Goal: Task Accomplishment & Management: Use online tool/utility

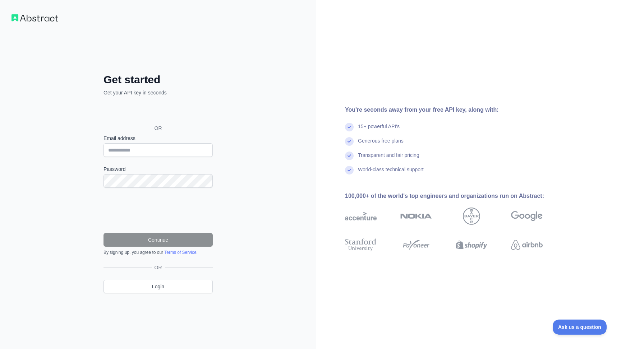
click at [176, 110] on div "Über Google anmelden. Wird in neuem Tab geöffnet." at bounding box center [158, 112] width 108 height 16
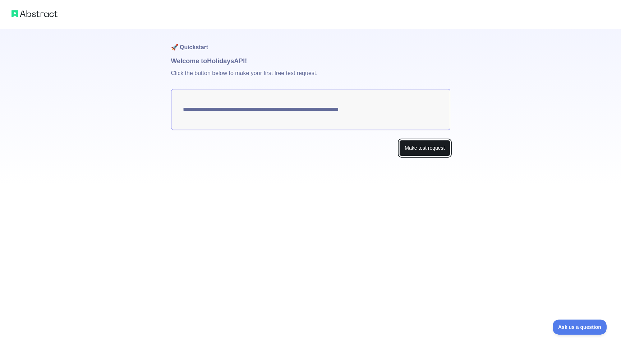
click at [421, 150] on button "Make test request" at bounding box center [424, 148] width 51 height 16
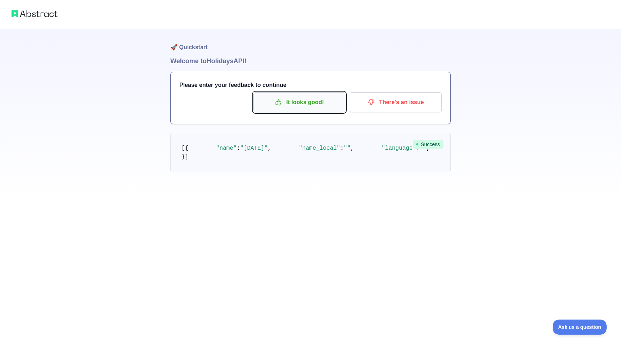
click at [302, 105] on p "It looks good!" at bounding box center [299, 102] width 81 height 12
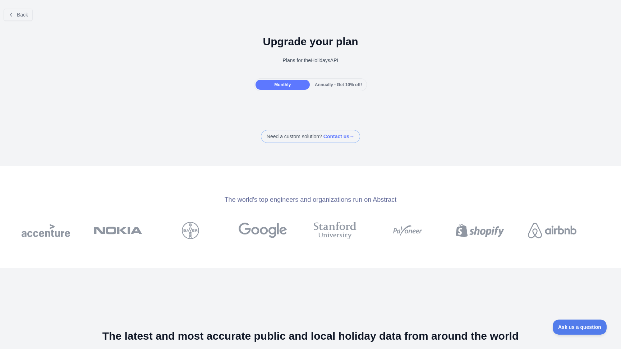
click at [305, 61] on div "Plans for the Holidays API" at bounding box center [311, 60] width 610 height 7
click at [320, 91] on div "Monthly Annually - Get 10% off!" at bounding box center [310, 84] width 113 height 13
click at [321, 87] on span "Annually - Get 10% off!" at bounding box center [338, 84] width 47 height 5
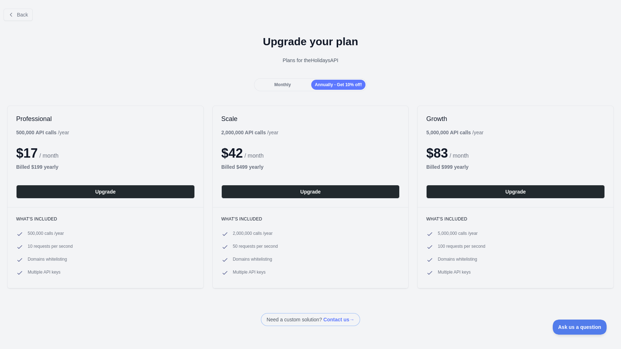
click at [283, 83] on span "Monthly" at bounding box center [282, 84] width 17 height 5
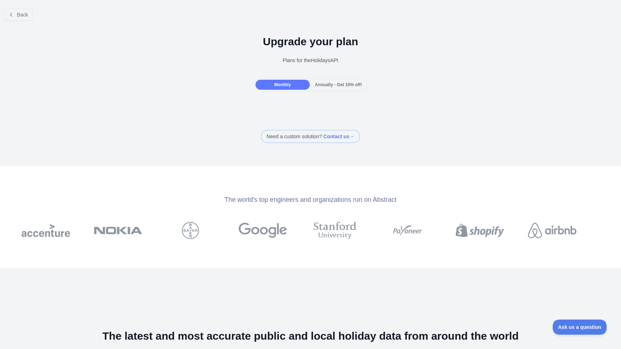
click at [325, 83] on span "Annually - Get 10% off!" at bounding box center [338, 84] width 47 height 5
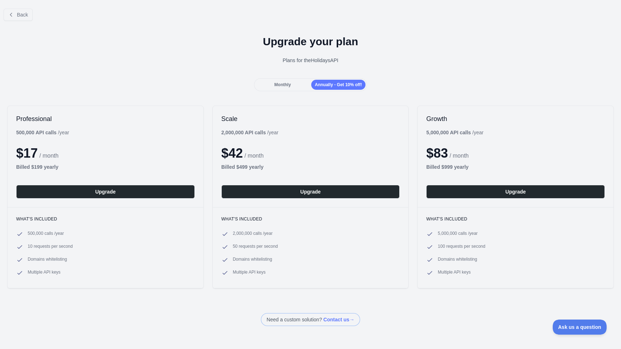
click at [278, 84] on span "Monthly" at bounding box center [282, 84] width 17 height 5
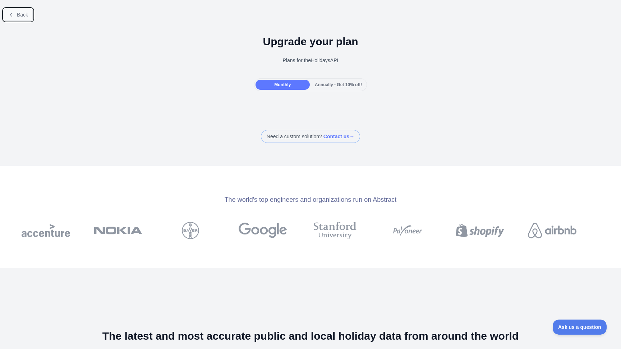
click at [23, 13] on span "Back" at bounding box center [22, 15] width 11 height 6
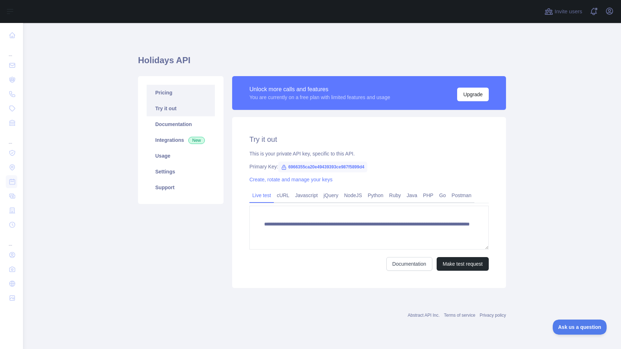
click at [173, 100] on link "Pricing" at bounding box center [181, 93] width 68 height 16
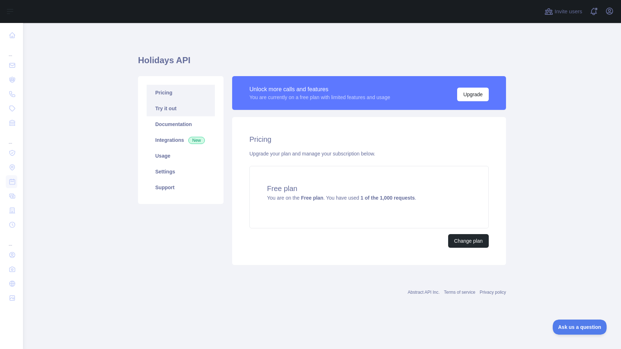
click at [168, 114] on link "Try it out" at bounding box center [181, 109] width 68 height 16
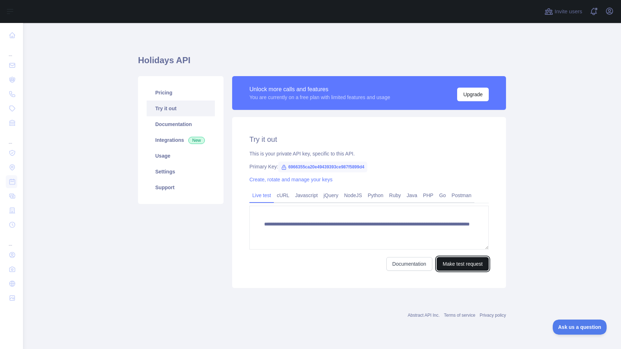
click at [442, 265] on button "Make test request" at bounding box center [463, 264] width 52 height 14
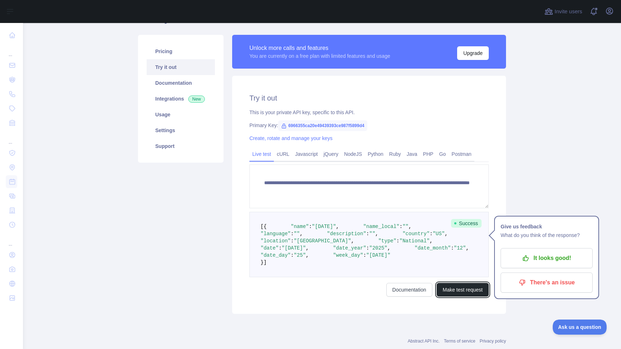
scroll to position [46, 0]
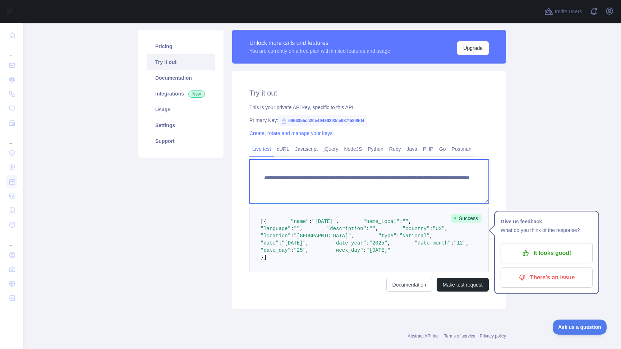
click at [285, 193] on textarea "**********" at bounding box center [368, 182] width 239 height 44
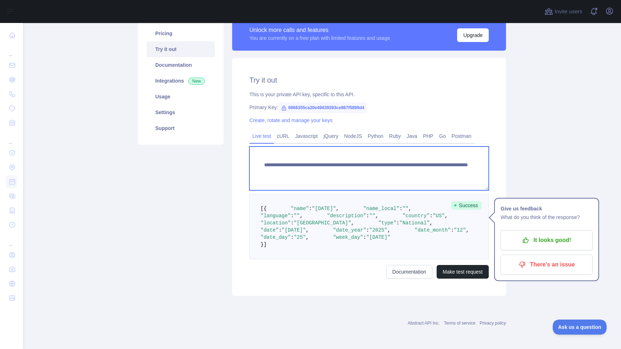
scroll to position [91, 0]
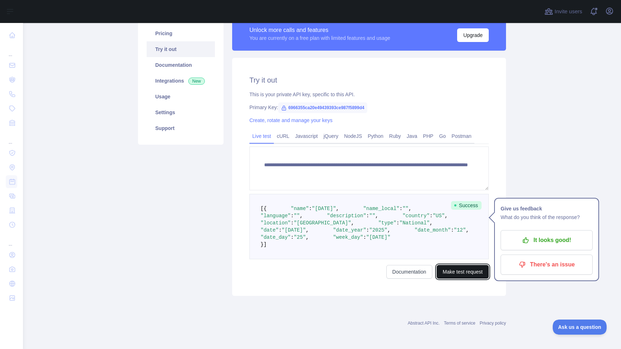
click at [454, 279] on button "Make test request" at bounding box center [463, 272] width 52 height 14
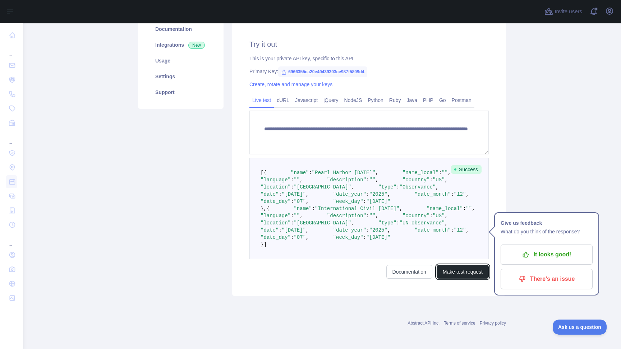
scroll to position [97, 0]
click at [320, 71] on span "6966355ca20e49439393ce987f5899d4" at bounding box center [322, 71] width 89 height 11
click at [292, 70] on span "6966355ca20e49439393ce987f5899d4" at bounding box center [322, 71] width 89 height 11
copy span "6966355ca20e49439393ce987f5899d4"
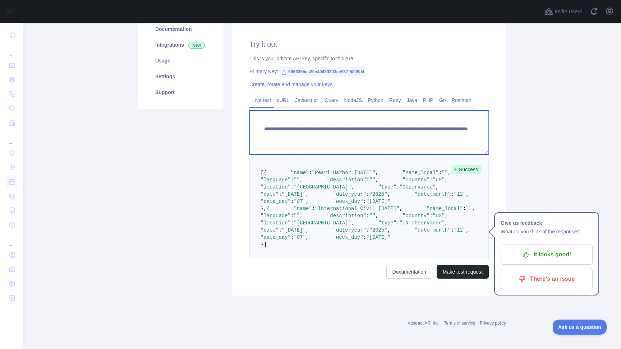
drag, startPoint x: 288, startPoint y: 142, endPoint x: 263, endPoint y: 130, distance: 28.0
click at [263, 130] on textarea "**********" at bounding box center [368, 133] width 239 height 44
click at [412, 134] on textarea "**********" at bounding box center [368, 133] width 239 height 44
type textarea "**********"
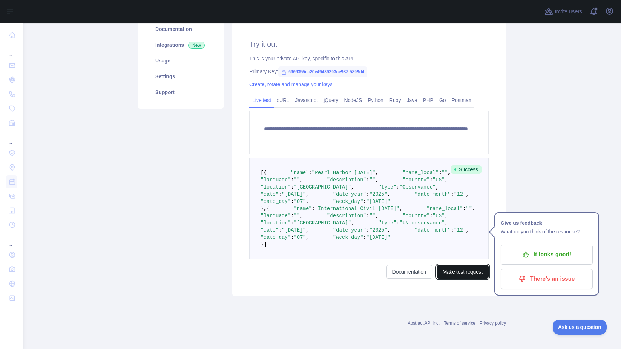
click at [458, 279] on button "Make test request" at bounding box center [463, 272] width 52 height 14
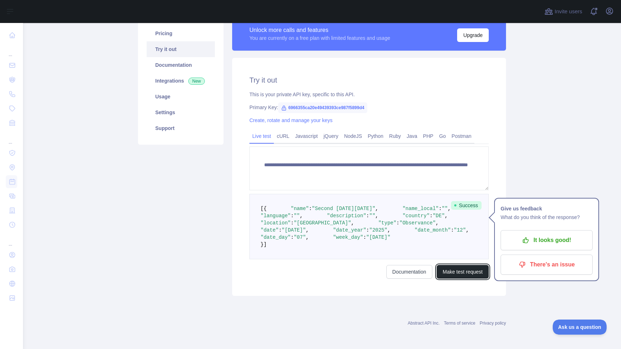
scroll to position [89, 0]
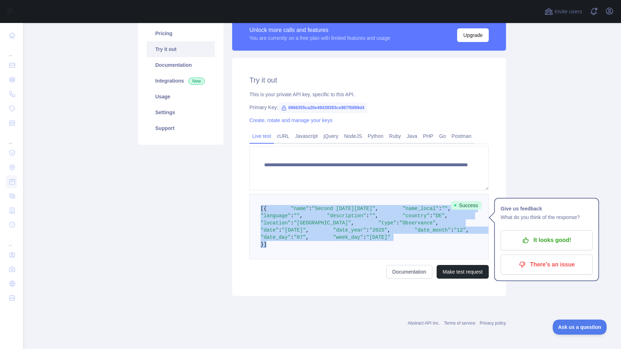
drag, startPoint x: 271, startPoint y: 288, endPoint x: 258, endPoint y: 179, distance: 110.3
click at [258, 194] on pre "[ { "name" : "Second [DATE][DATE]" , "name_local" : "" , "language" : "" , "des…" at bounding box center [368, 226] width 239 height 65
copy code "[ { "name" : "Second [DATE][DATE]" , "name_local" : "" , "language" : "" , "des…"
